Goal: Find specific page/section: Find specific page/section

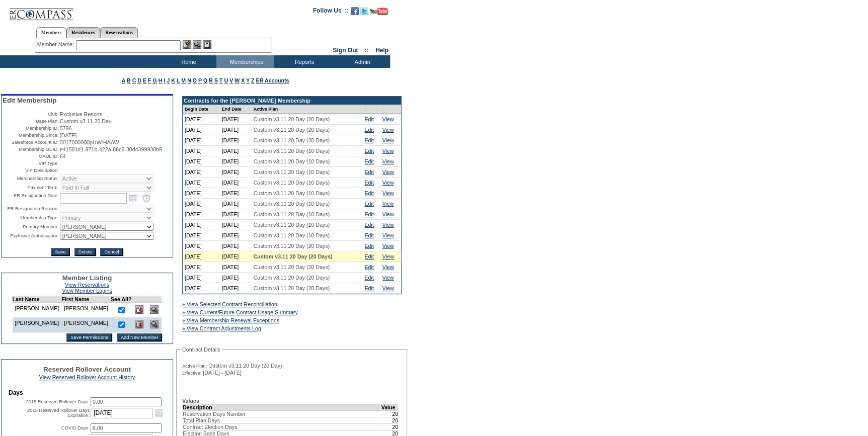
click at [150, 329] on img at bounding box center [154, 324] width 9 height 9
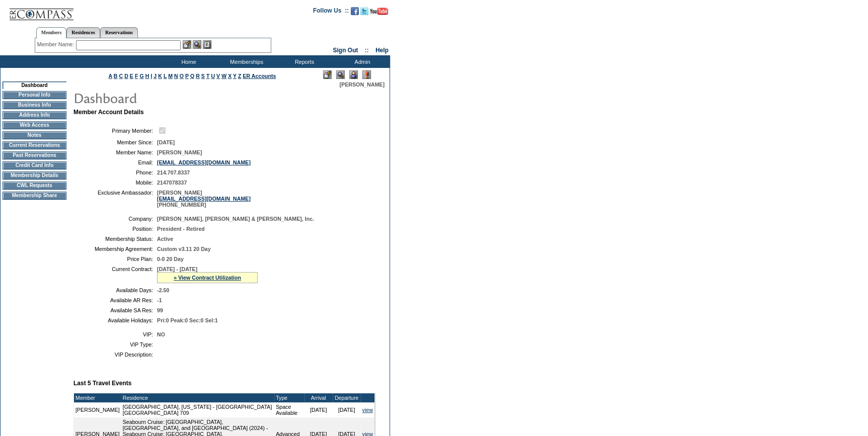
click at [41, 166] on td "Credit Card Info" at bounding box center [35, 166] width 64 height 8
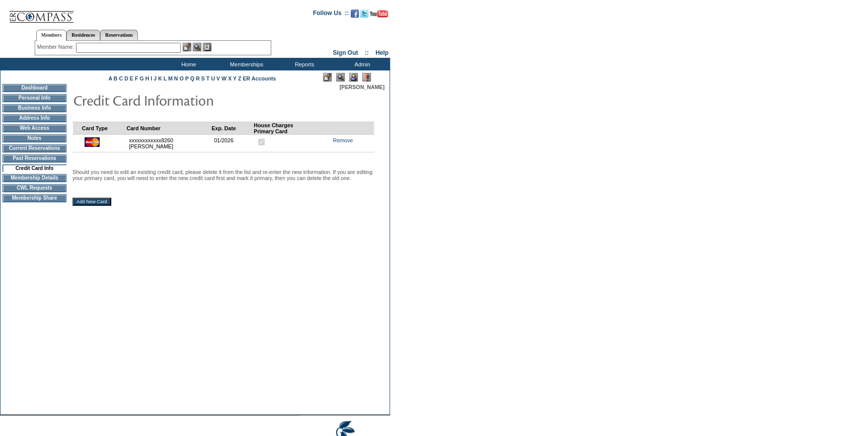
click at [157, 48] on input "text" at bounding box center [128, 48] width 105 height 10
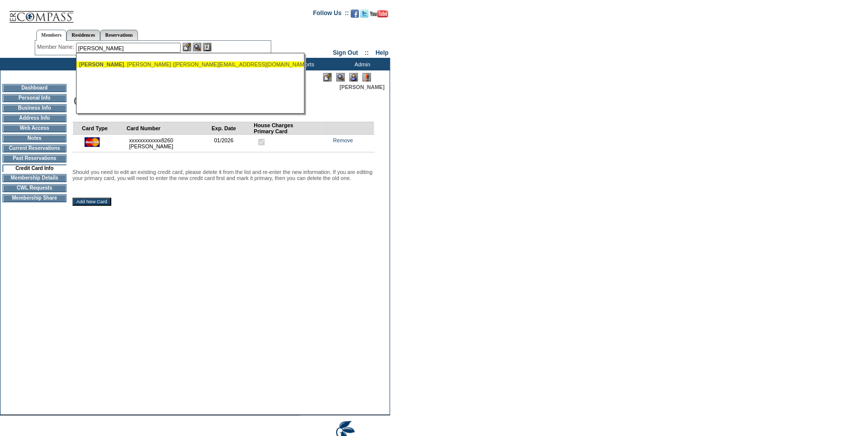
click at [123, 64] on div "Knipe , Anne (anne@thelynhall.com)" at bounding box center [189, 64] width 221 height 6
type input "Knipe, Anne (anne@thelynhall.com)"
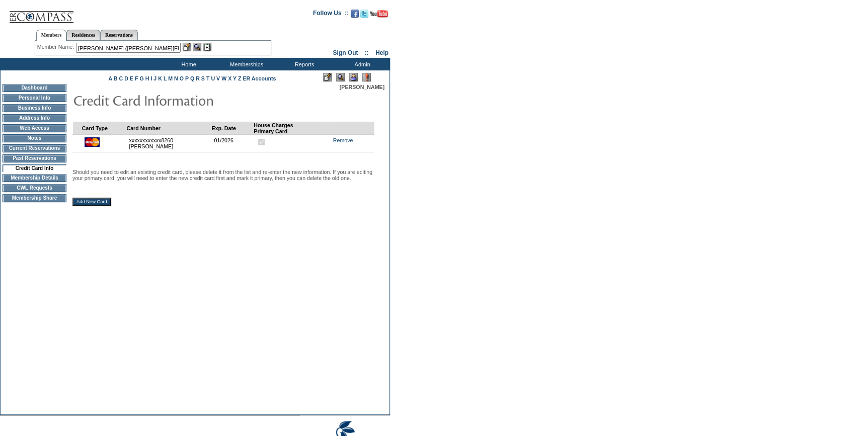
click at [190, 45] on img at bounding box center [187, 47] width 9 height 9
